Goal: Information Seeking & Learning: Find specific fact

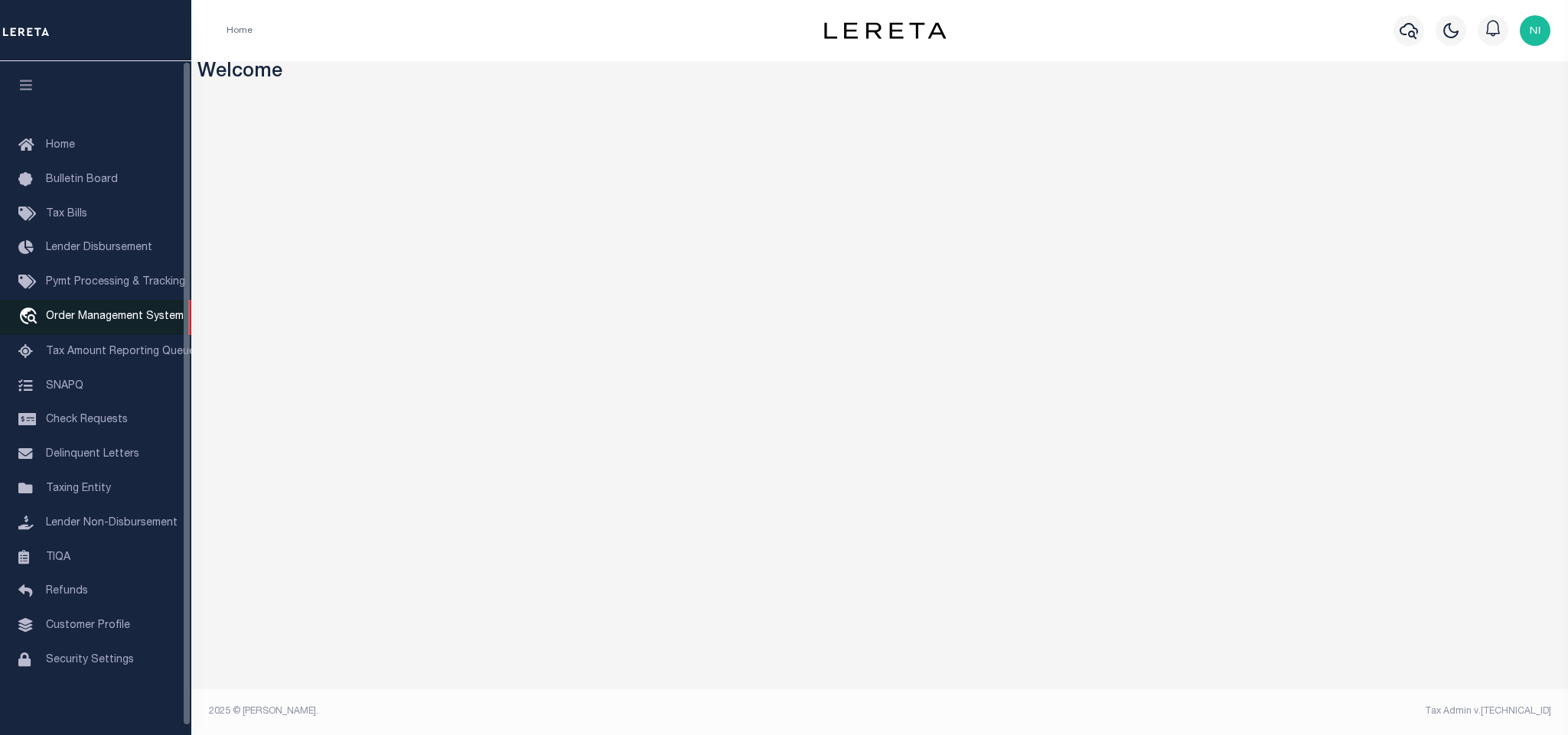
click at [123, 312] on link "travel_explore Order Management System" at bounding box center [95, 317] width 192 height 35
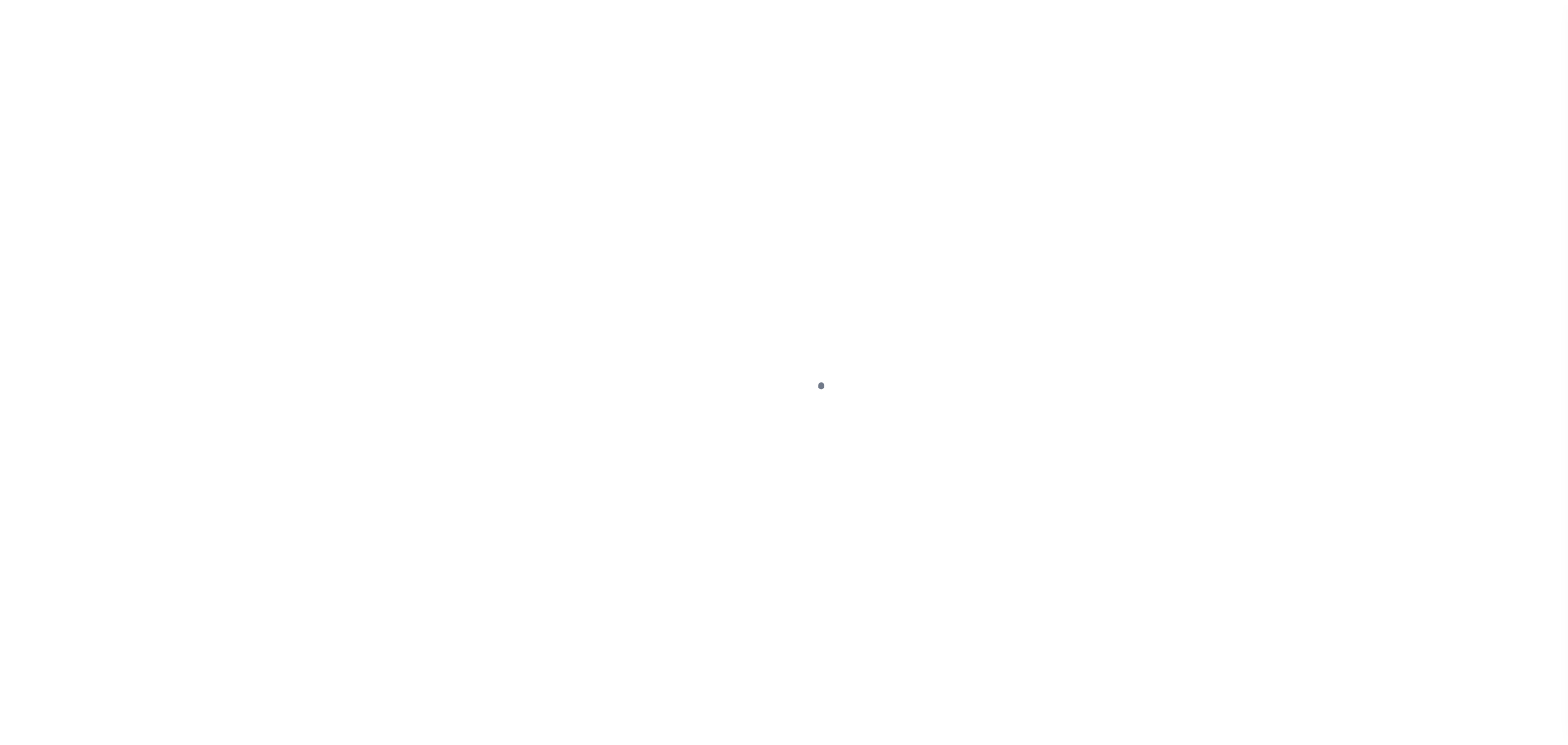
scroll to position [9, 0]
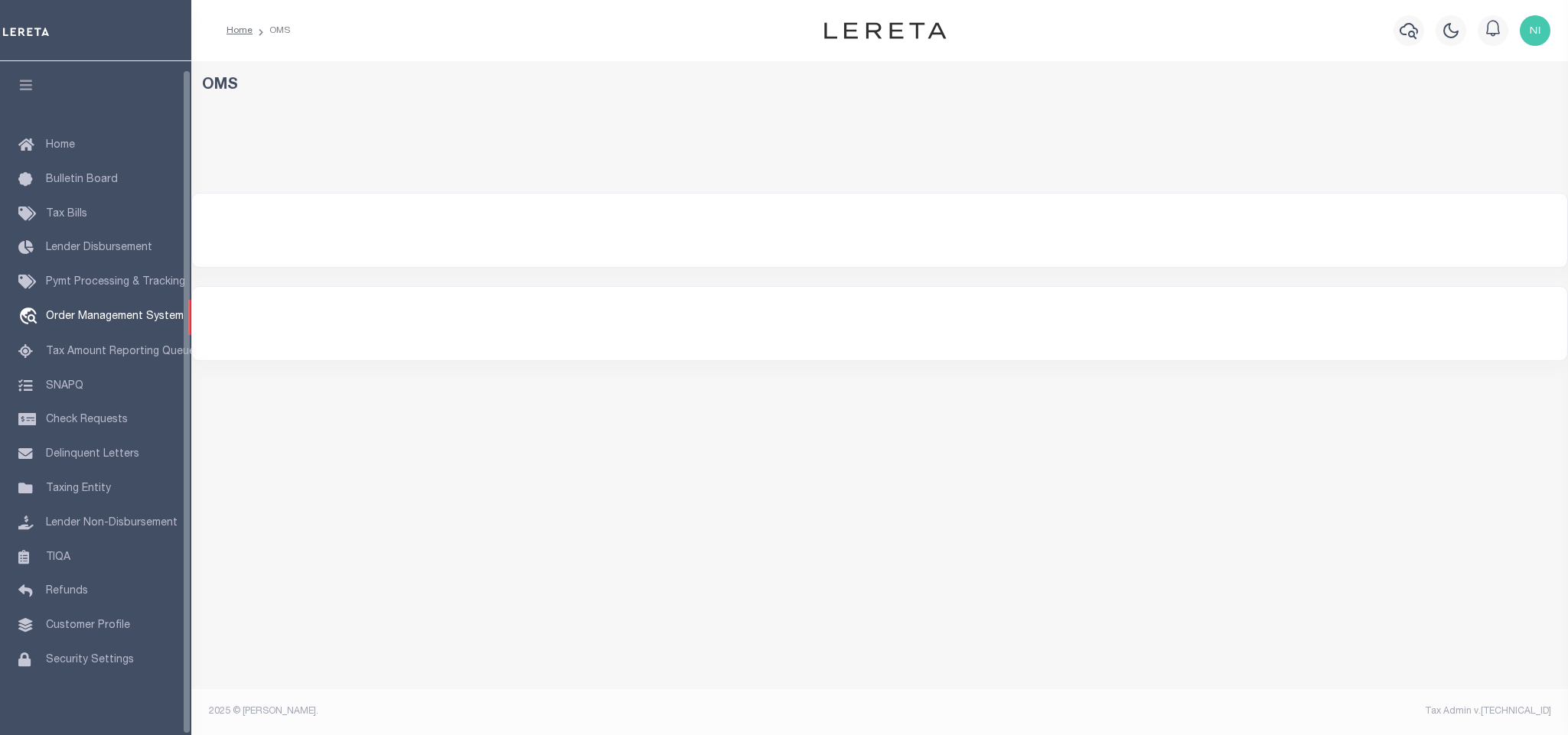
select select "200"
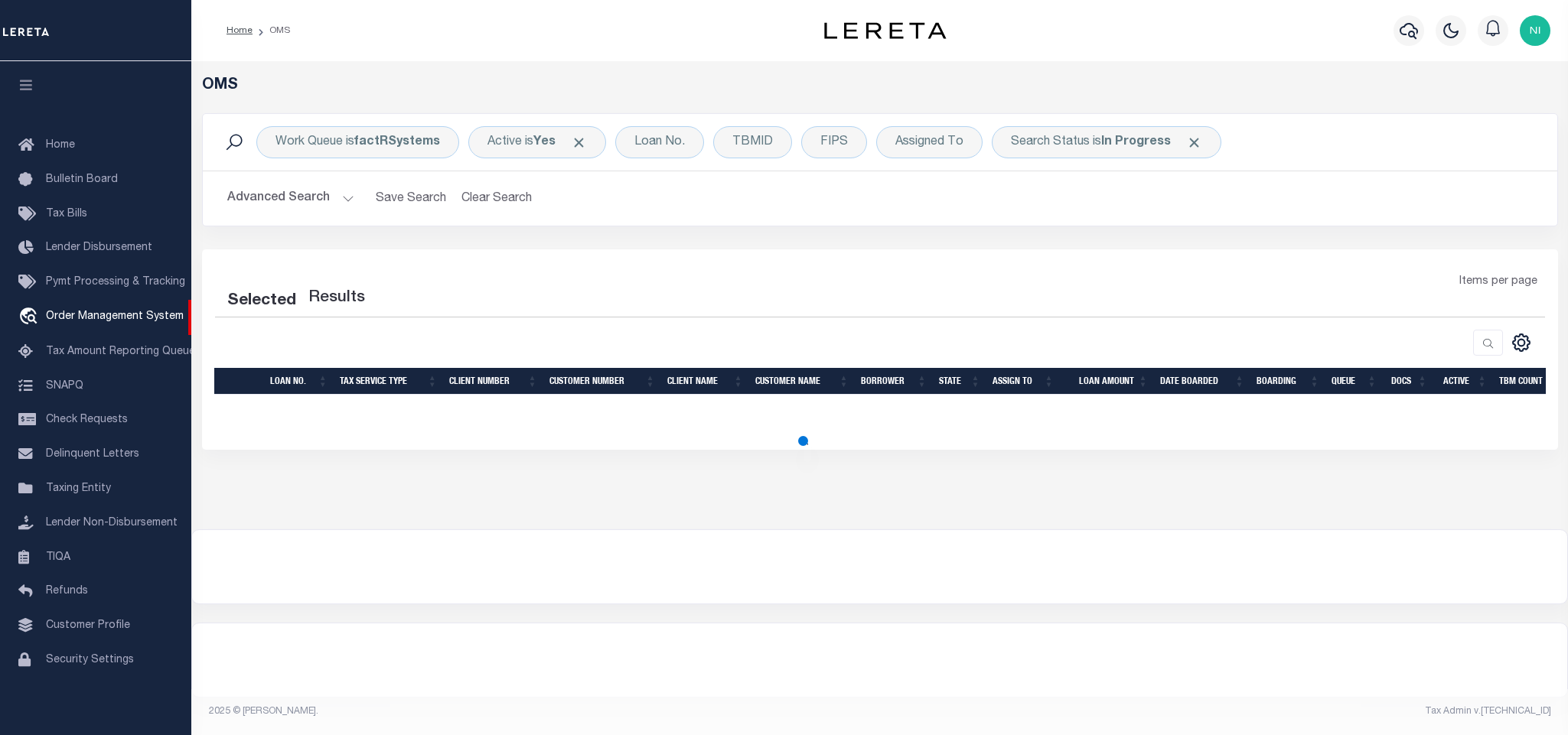
select select "200"
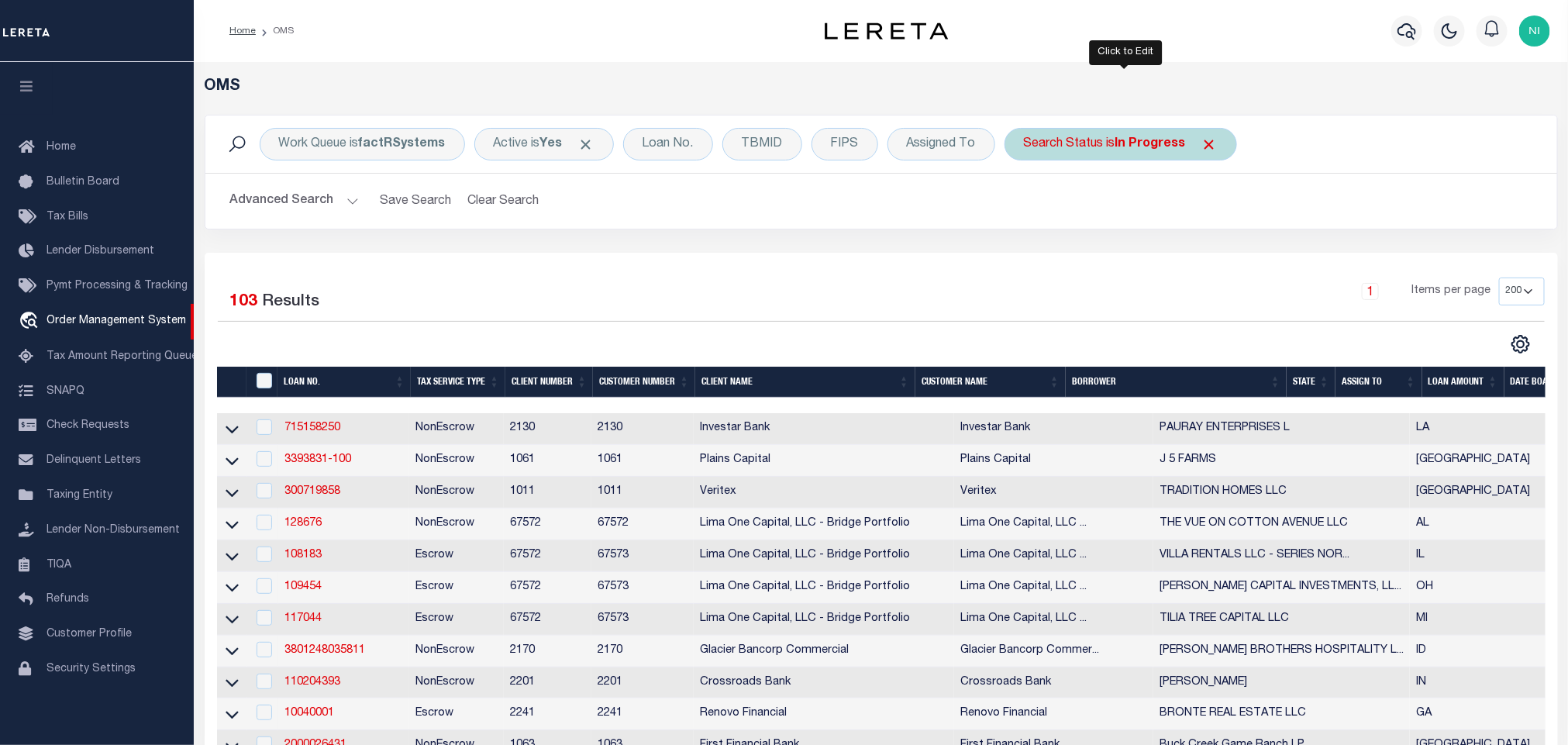
click at [1149, 141] on b "In Progress" at bounding box center [1151, 145] width 71 height 13
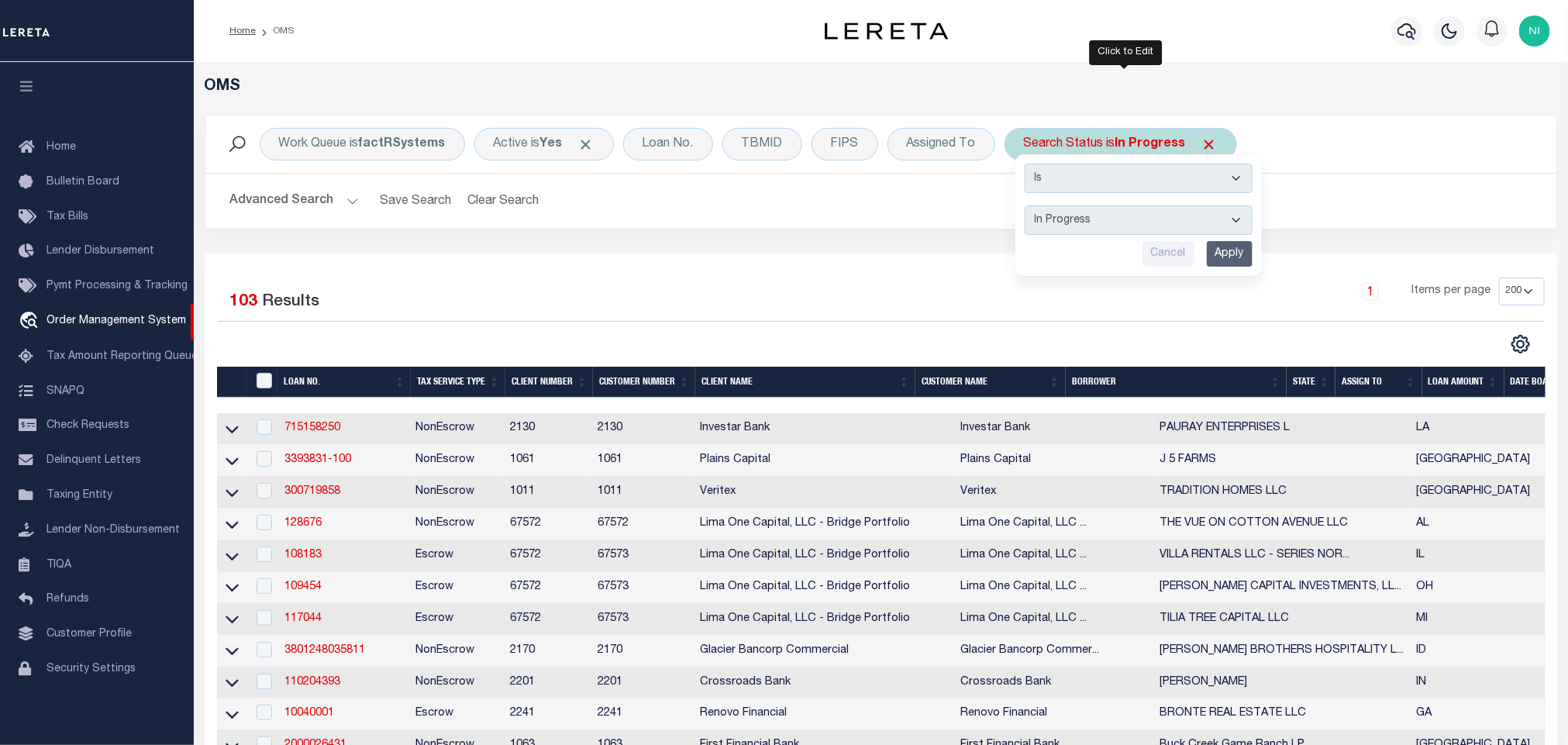
click at [1143, 214] on select "Automated Search Bad Parcel Complete Duplicate Parcel High Dollar Reporting In …" at bounding box center [1139, 220] width 228 height 29
select select "RD"
click at [1028, 207] on select "Automated Search Bad Parcel Complete Duplicate Parcel High Dollar Reporting In …" at bounding box center [1139, 220] width 228 height 29
click at [1243, 250] on input "Apply" at bounding box center [1229, 254] width 46 height 26
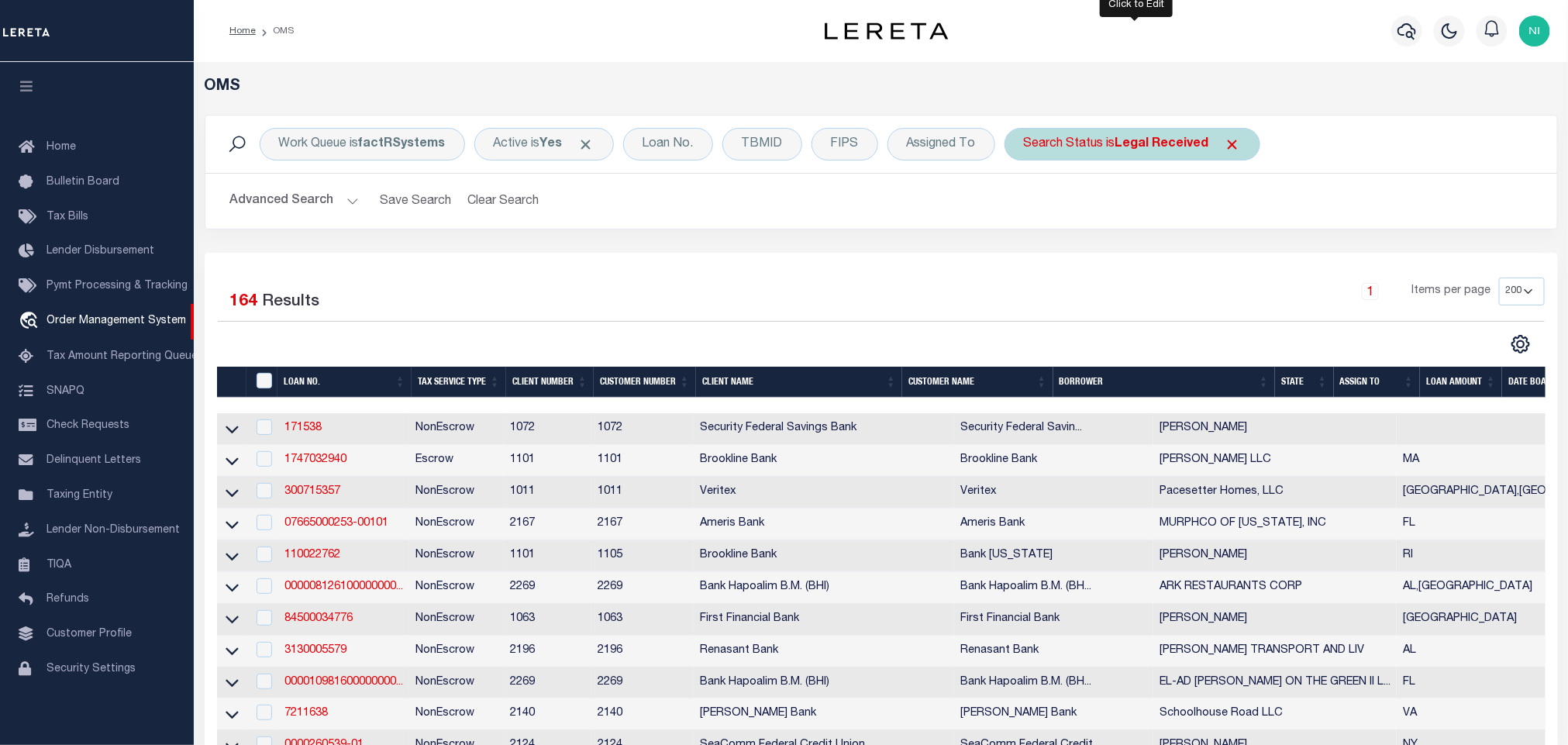
click at [1114, 154] on div "Search Status is Legal Received" at bounding box center [1133, 144] width 256 height 32
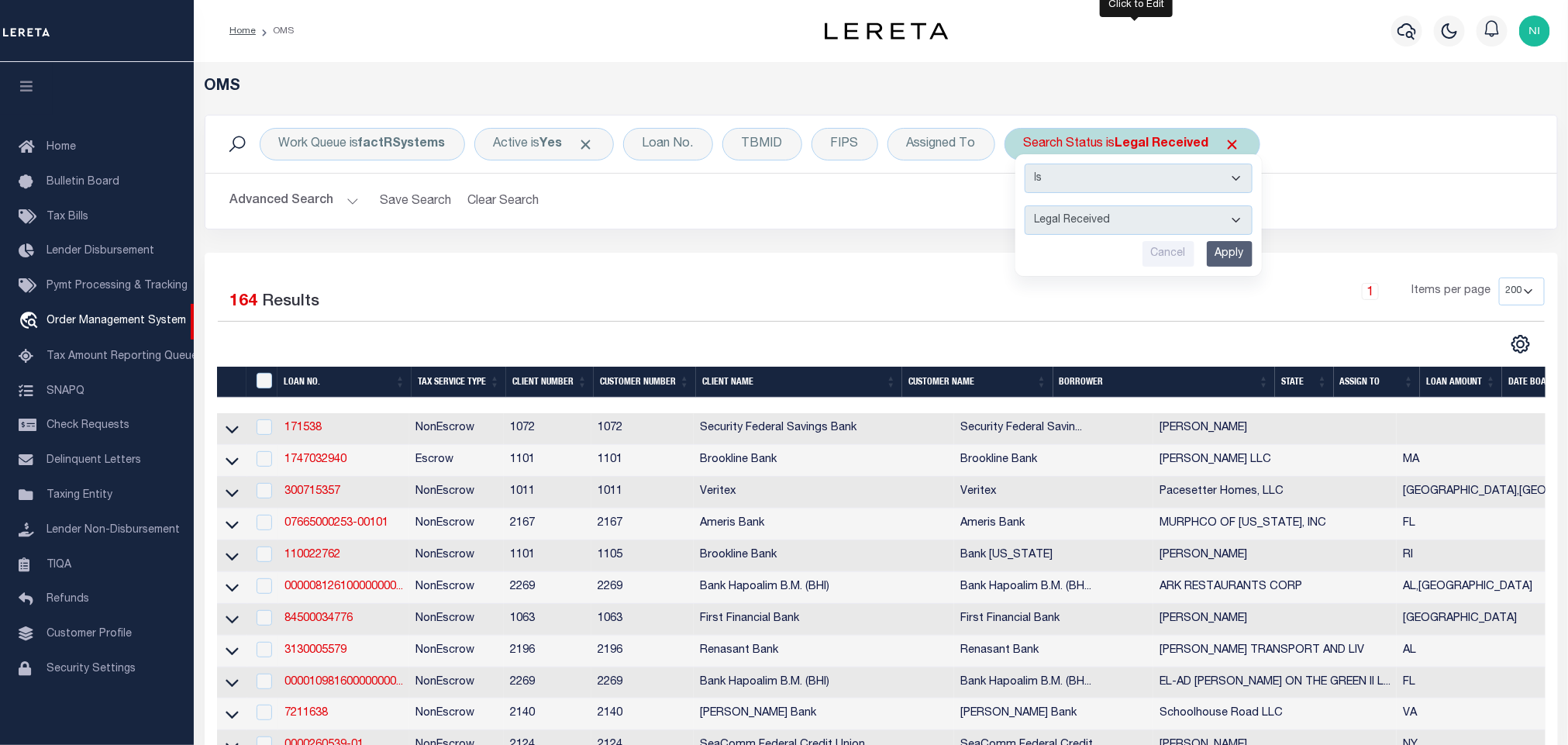
click at [1115, 219] on select "Automated Search Bad Parcel Complete Duplicate Parcel High Dollar Reporting In …" at bounding box center [1139, 220] width 228 height 29
select select "QC"
click at [1028, 207] on select "Automated Search Bad Parcel Complete Duplicate Parcel High Dollar Reporting In …" at bounding box center [1139, 220] width 228 height 29
click at [1226, 263] on input "Apply" at bounding box center [1229, 254] width 46 height 26
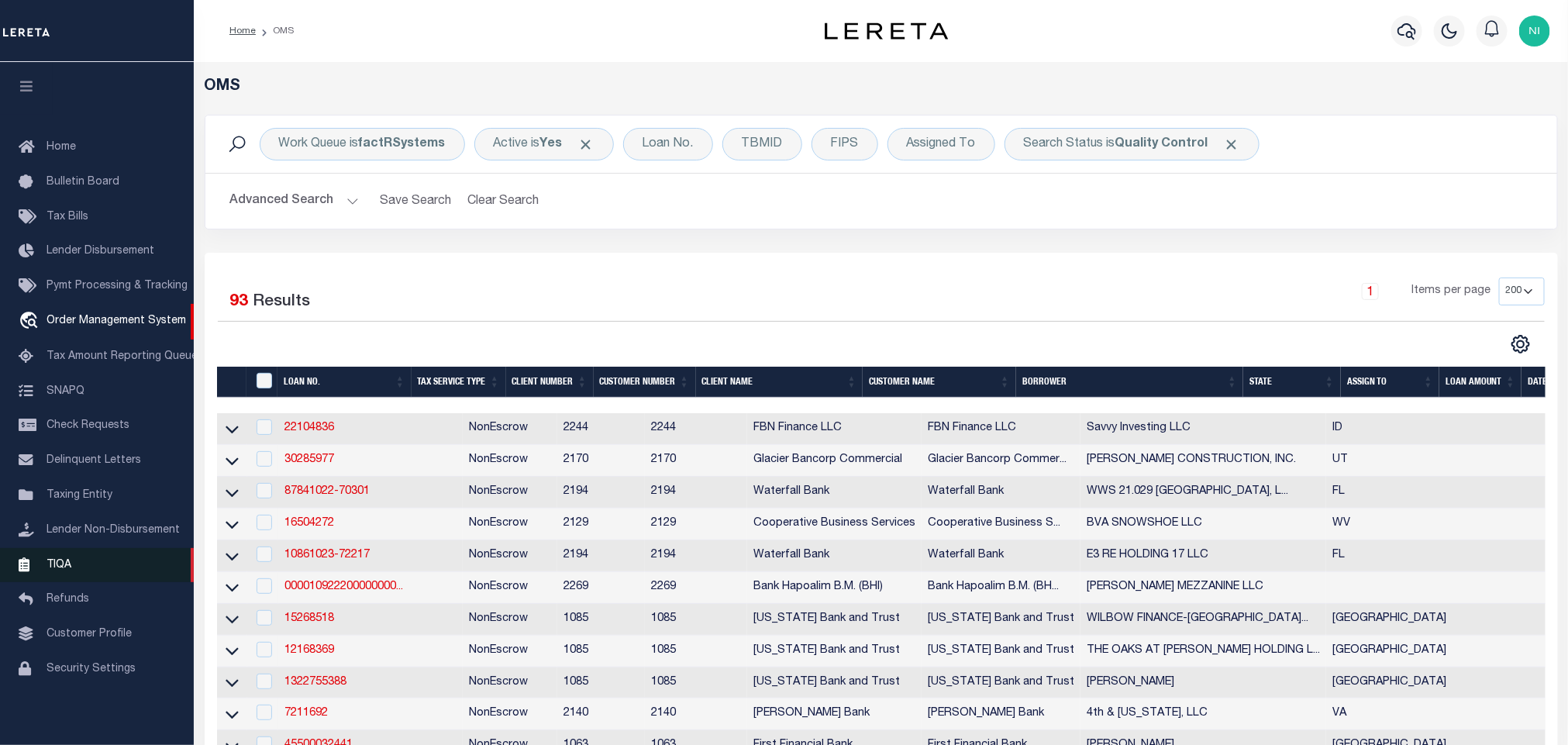
click at [68, 566] on span "TIQA" at bounding box center [59, 564] width 25 height 11
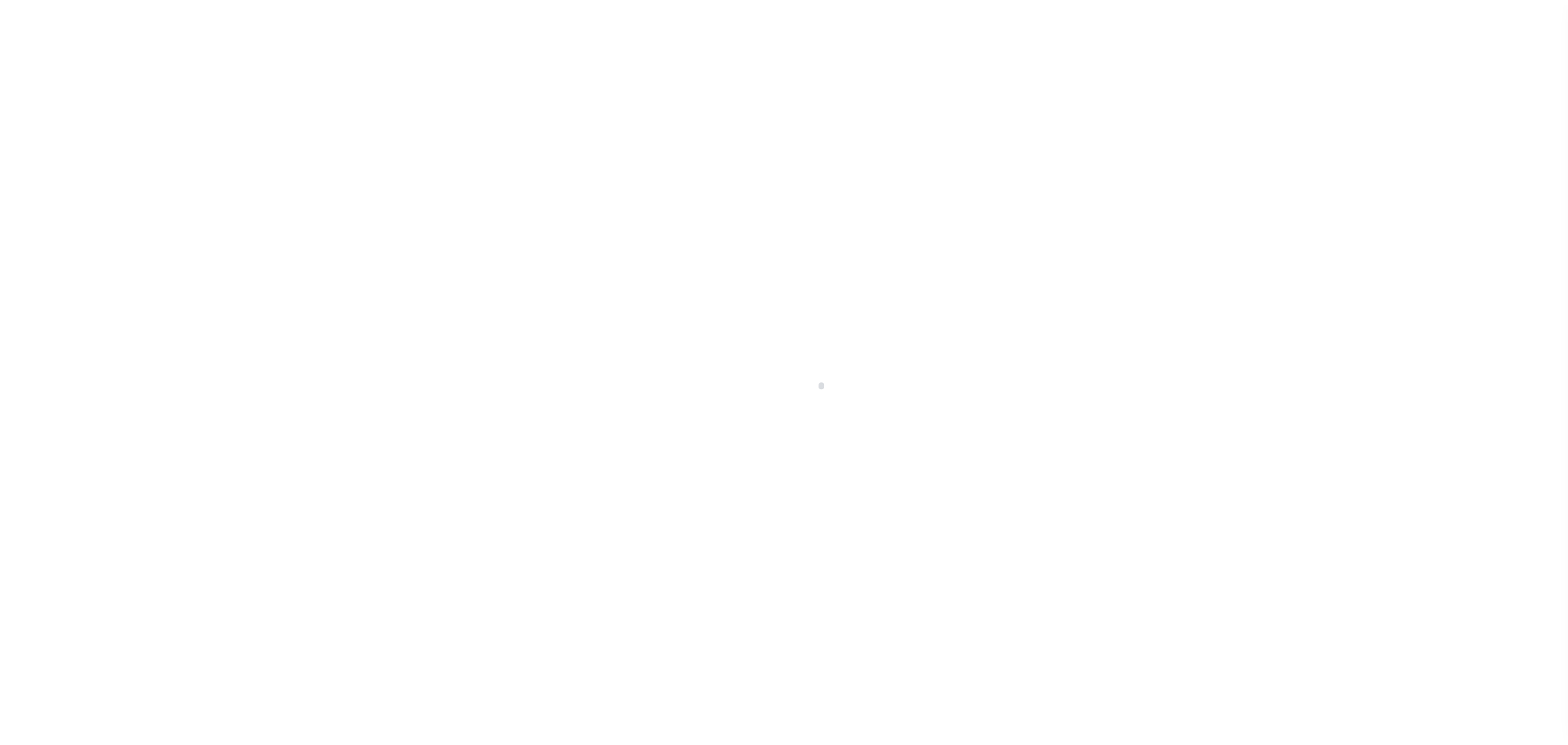
scroll to position [9, 0]
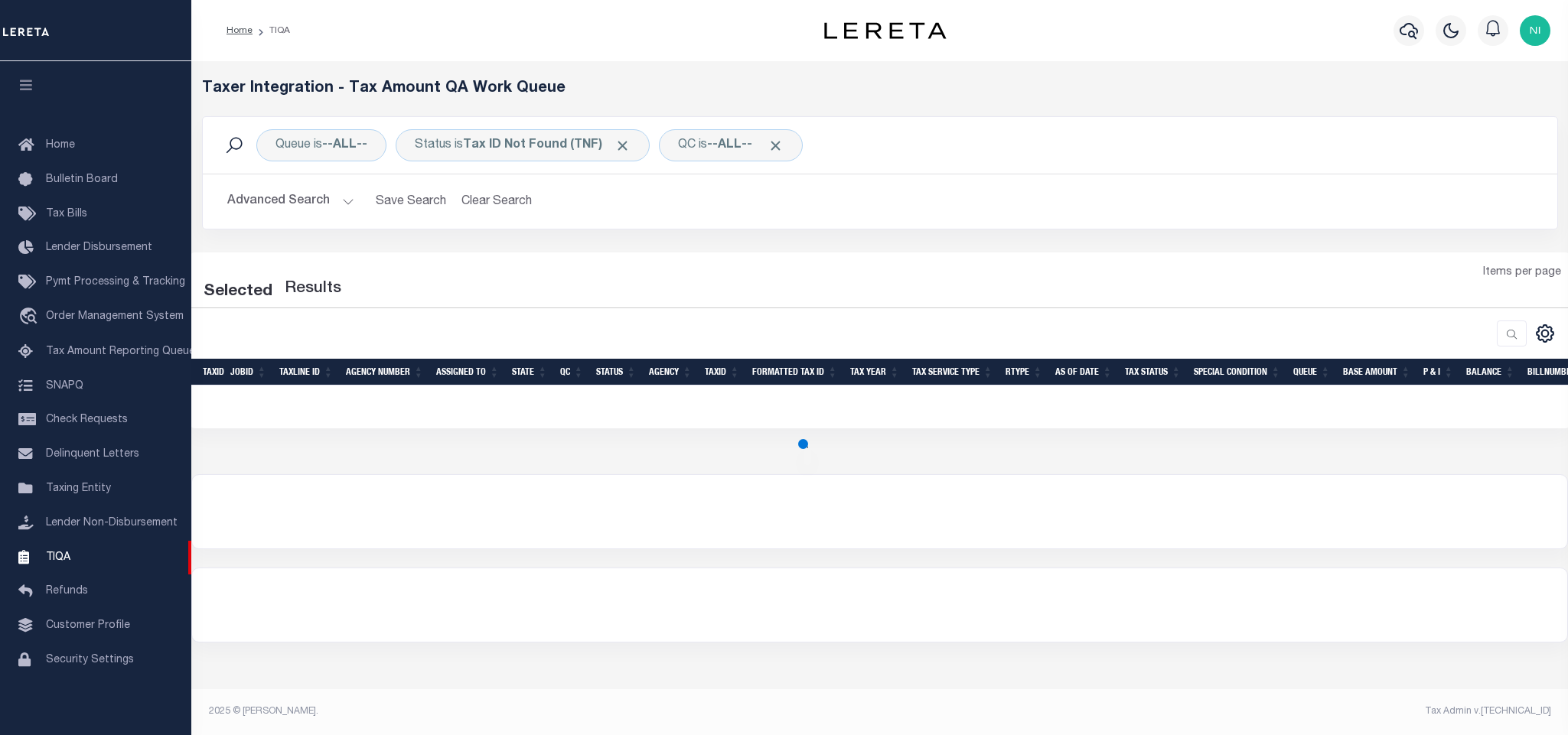
select select "200"
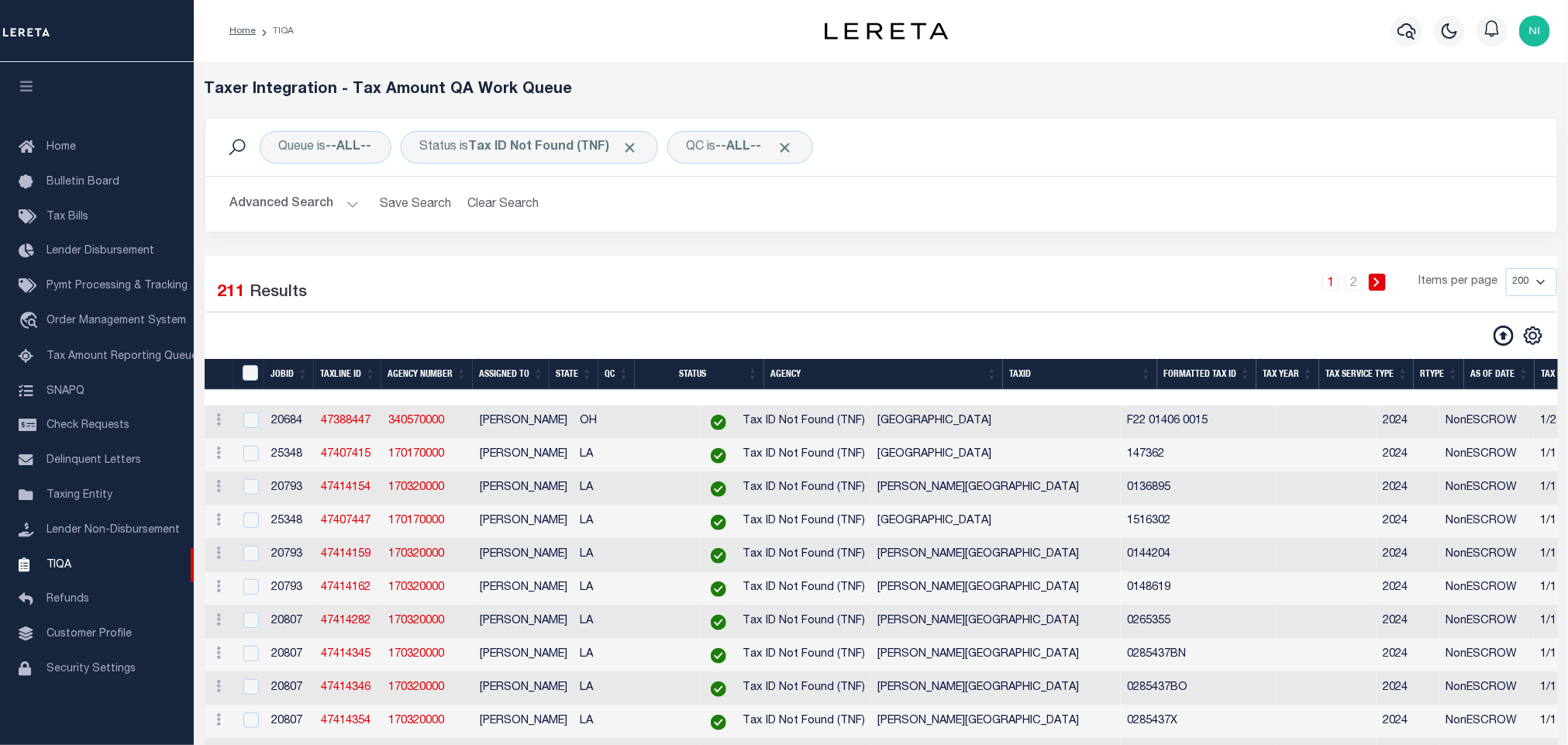
click at [317, 207] on button "Advanced Search" at bounding box center [295, 204] width 129 height 30
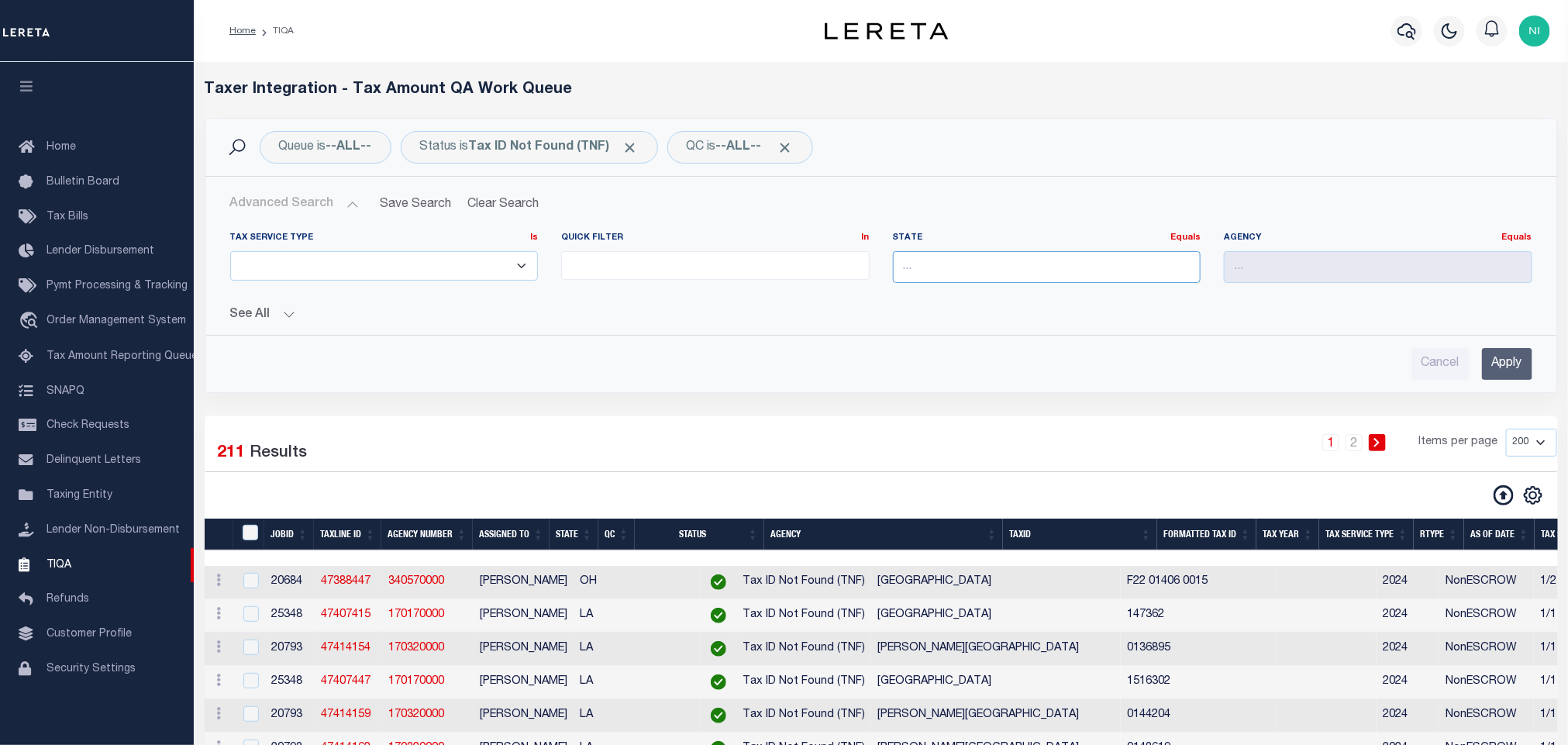
click at [918, 270] on input "text" at bounding box center [1047, 267] width 309 height 31
click at [930, 296] on div "LA" at bounding box center [1047, 298] width 306 height 25
type input "LA"
click at [1286, 270] on input "text" at bounding box center [1378, 267] width 309 height 31
click at [1293, 291] on div "RAPIDES PARISH" at bounding box center [1378, 298] width 306 height 25
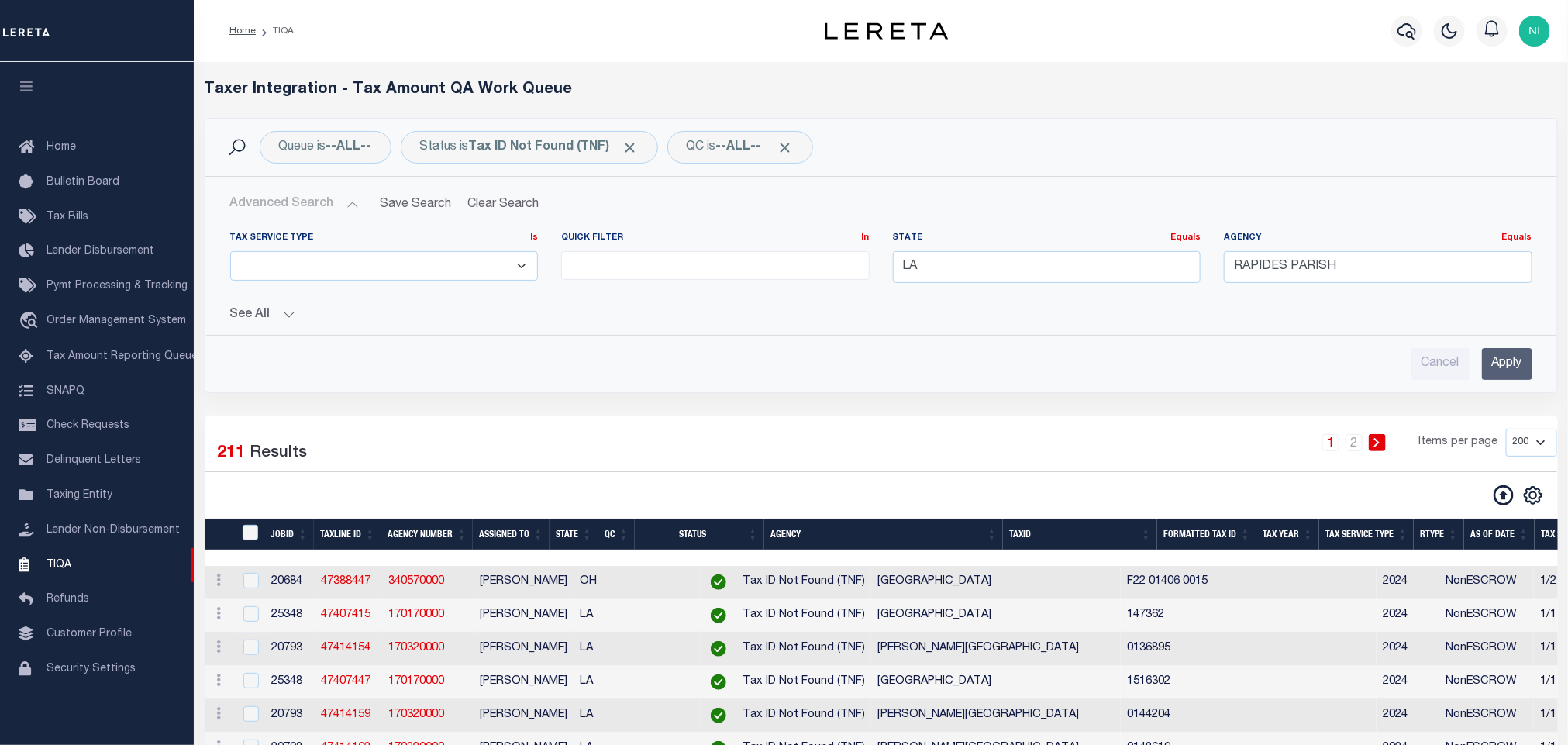
click at [1398, 205] on h2 "Advanced Search Save Search Clear Search TIQATaxLineSearchTable_dynamictable___…" at bounding box center [881, 204] width 1327 height 30
click at [1524, 368] on input "Apply" at bounding box center [1508, 364] width 50 height 31
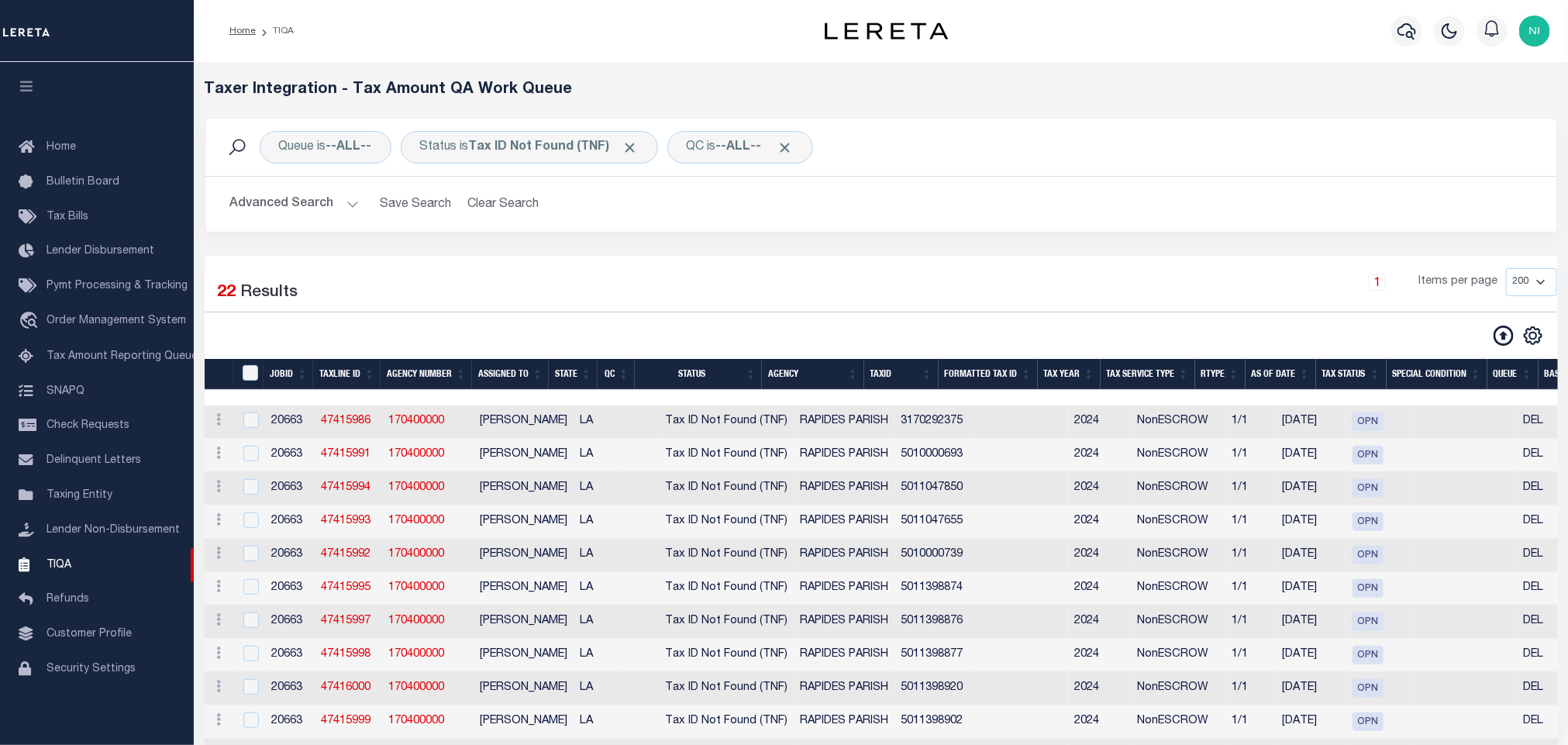
click at [296, 210] on button "Advanced Search" at bounding box center [295, 204] width 129 height 30
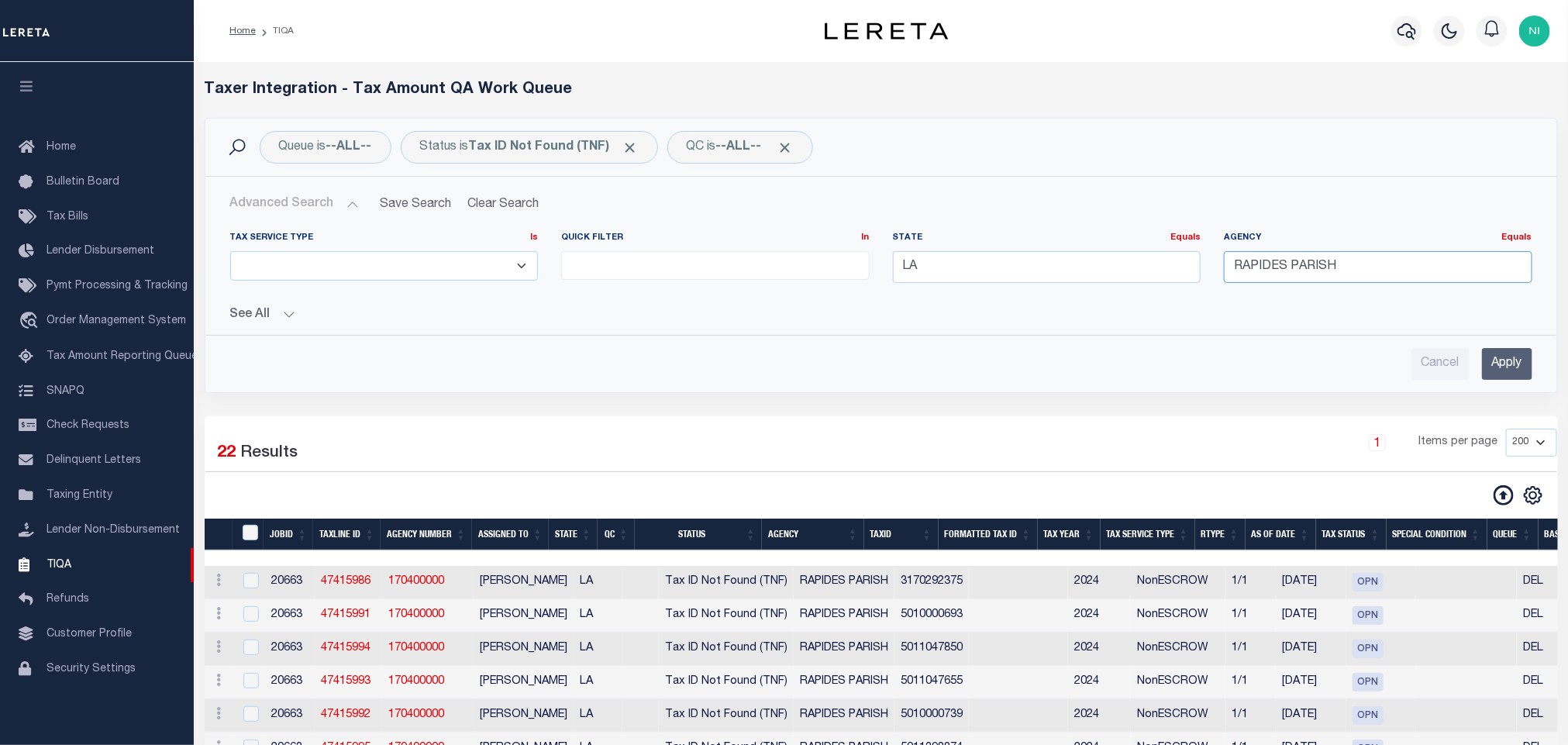
drag, startPoint x: 1259, startPoint y: 272, endPoint x: 1228, endPoint y: 272, distance: 31.0
click at [1228, 272] on input "RAPIDES PARISH" at bounding box center [1378, 267] width 309 height 31
click at [1274, 273] on input "iber" at bounding box center [1378, 267] width 309 height 31
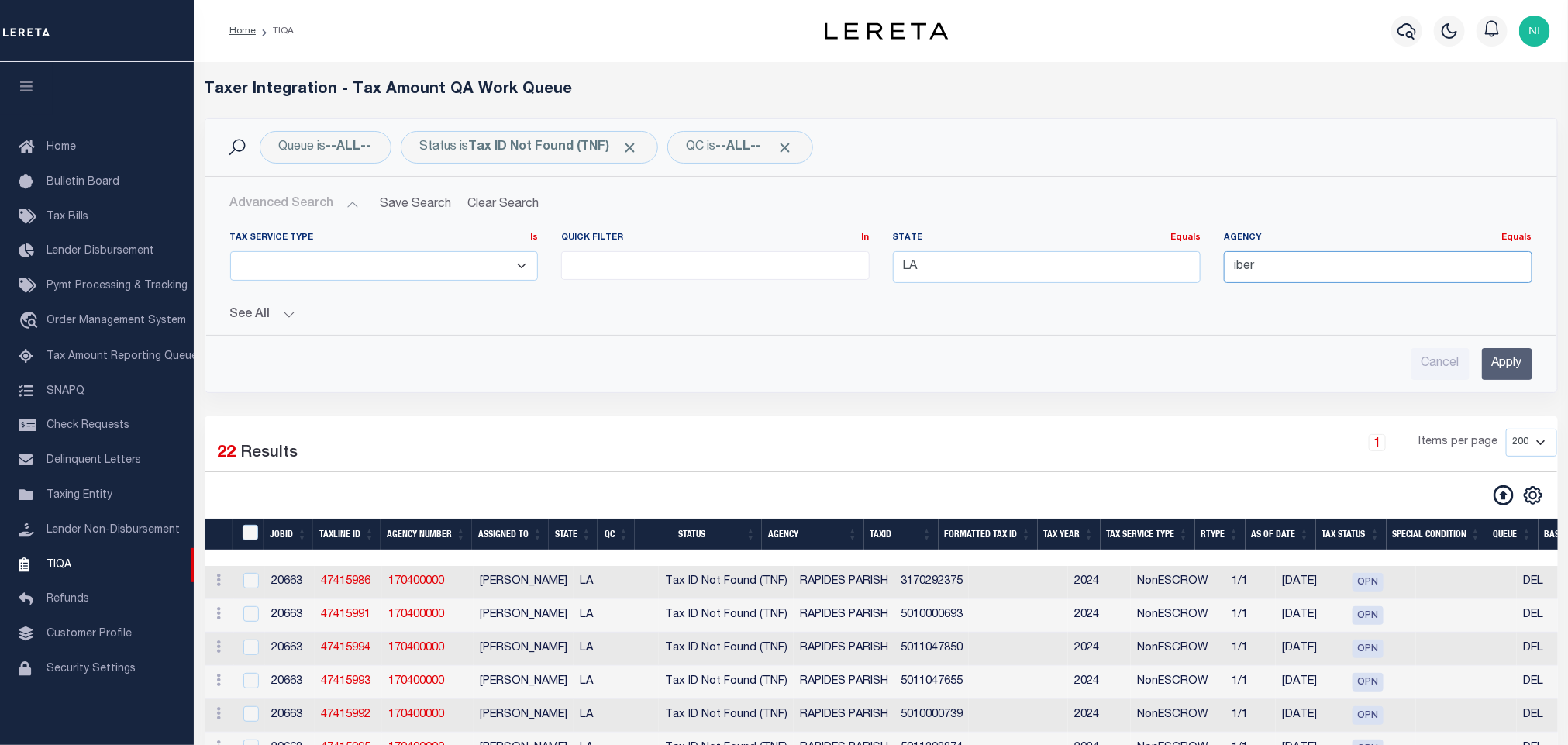
click at [1274, 273] on input "iber" at bounding box center [1378, 267] width 309 height 31
type input "i"
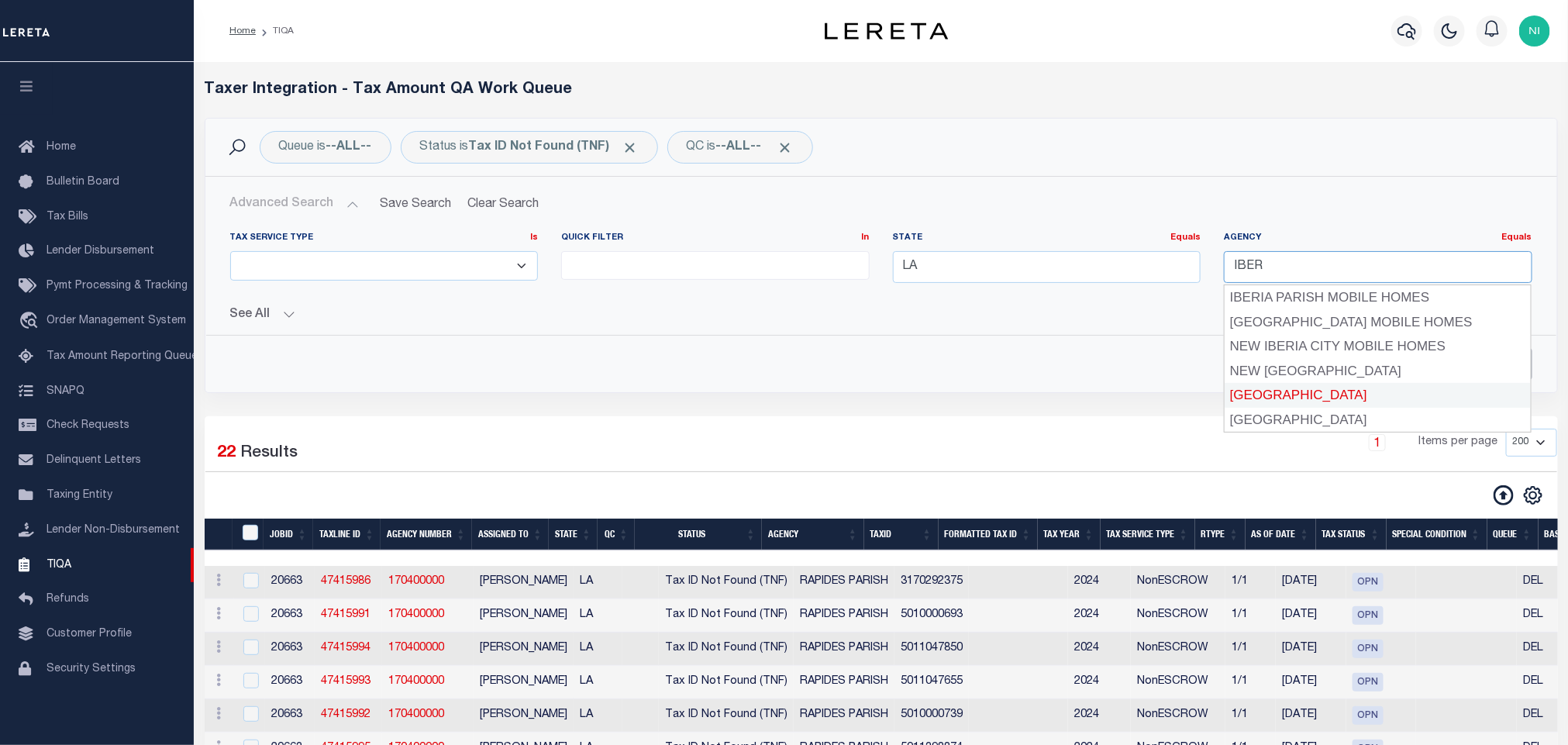
click at [1277, 396] on div "IBERIA PARISH" at bounding box center [1378, 395] width 306 height 25
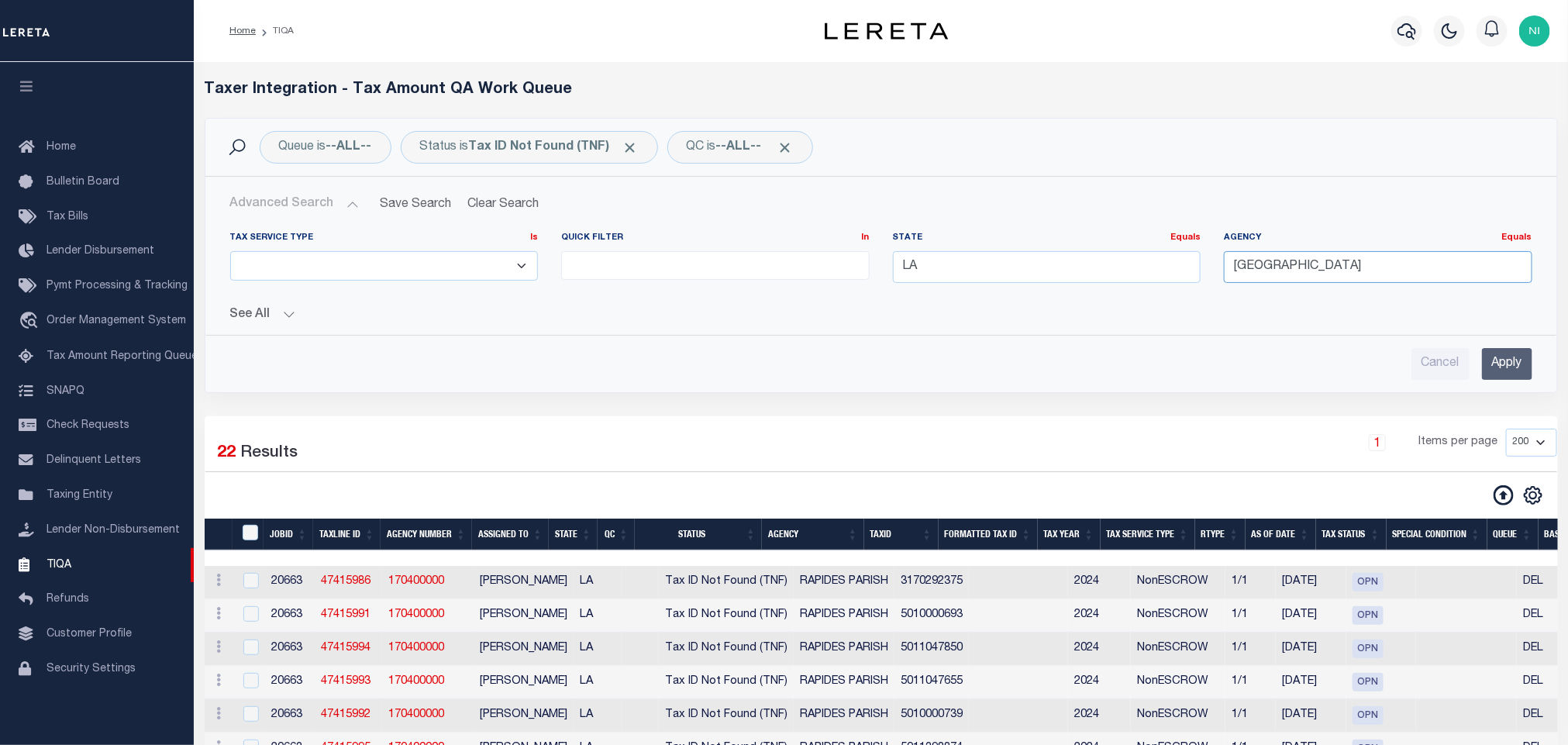
type input "IBERIA PARISH"
click at [1545, 369] on div "Advanced Search Save Search Clear Search TIQATaxLineSearchTable_dynamictable___…" at bounding box center [881, 284] width 1350 height 191
click at [1524, 365] on input "Apply" at bounding box center [1508, 364] width 50 height 31
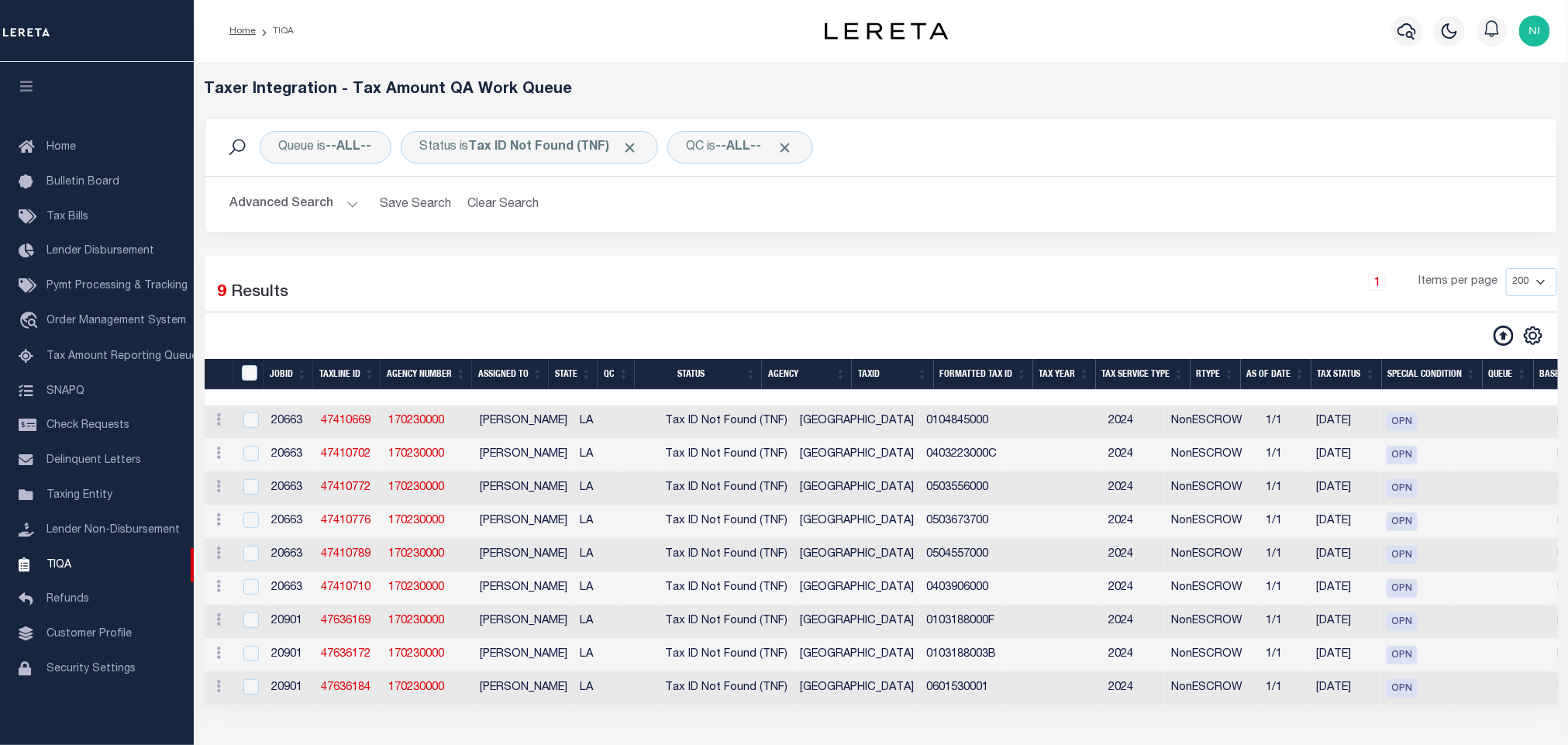
click at [540, 238] on div "Queue is --ALL-- Status is Tax ID Not Found (TNF) QC is --ALL-- Search Advanced…" at bounding box center [881, 187] width 1377 height 138
click at [780, 274] on div "1 Items per page 10 25 50 100 200 500 1000 2000" at bounding box center [1053, 288] width 1009 height 40
